Goal: Task Accomplishment & Management: Manage account settings

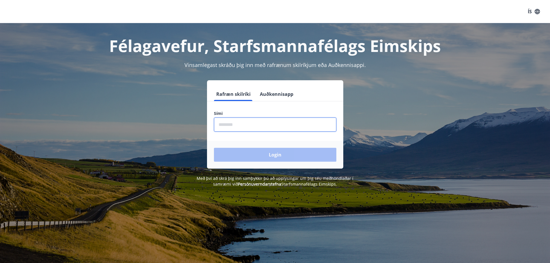
click at [231, 127] on input "phone" at bounding box center [275, 125] width 122 height 14
click at [229, 125] on input "phone" at bounding box center [275, 125] width 122 height 14
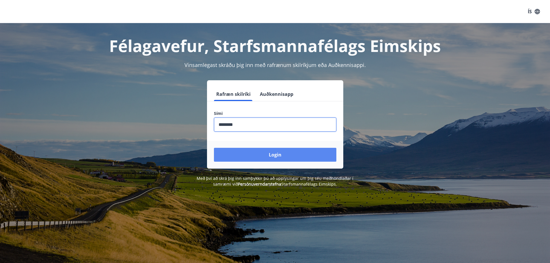
type input "********"
click at [274, 158] on button "Login" at bounding box center [275, 155] width 122 height 14
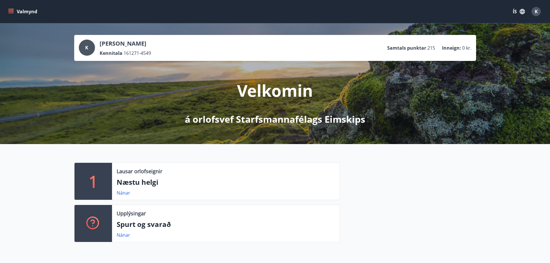
click at [13, 12] on icon "menu" at bounding box center [11, 11] width 6 height 1
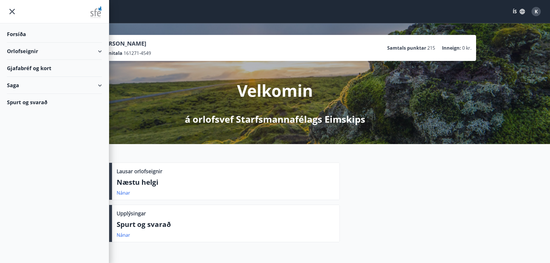
click at [22, 67] on div "Gjafabréf og kort" at bounding box center [54, 68] width 95 height 17
click at [19, 65] on div "Gjafabréf og kort" at bounding box center [54, 68] width 95 height 17
click at [18, 67] on div "Gjafabréf og kort" at bounding box center [54, 68] width 95 height 17
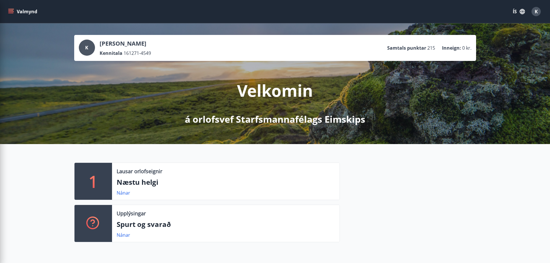
click at [385, 186] on div at bounding box center [408, 205] width 136 height 84
click at [14, 10] on icon "menu" at bounding box center [11, 12] width 6 height 6
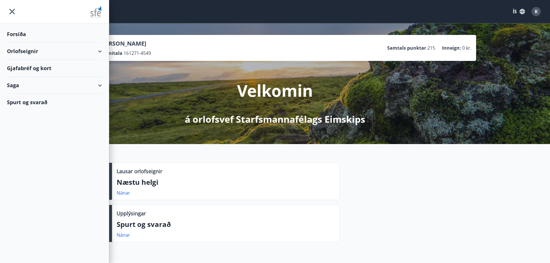
click at [100, 50] on div "Orlofseignir" at bounding box center [54, 51] width 95 height 17
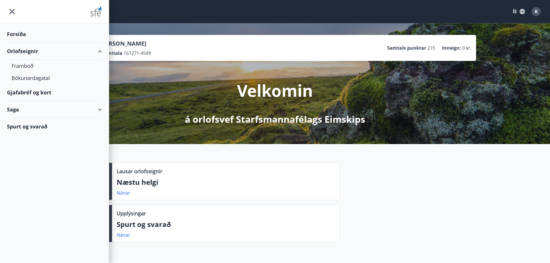
click at [101, 110] on div "Saga" at bounding box center [54, 109] width 95 height 17
click at [28, 149] on div "Punktar" at bounding box center [55, 148] width 86 height 12
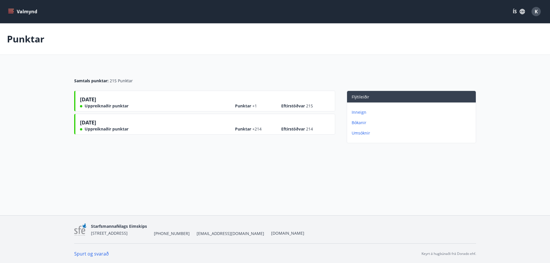
click at [358, 121] on p "Bókanir" at bounding box center [413, 123] width 122 height 6
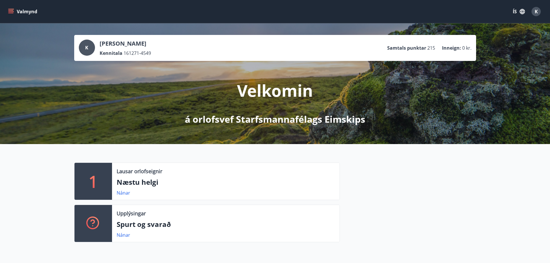
click at [8, 11] on button "Valmynd" at bounding box center [23, 11] width 33 height 10
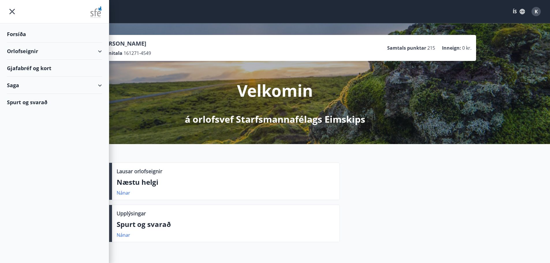
click at [44, 67] on div "Gjafabréf og kort" at bounding box center [54, 68] width 95 height 17
click at [9, 14] on icon "menu" at bounding box center [12, 11] width 10 height 10
